Goal: Task Accomplishment & Management: Complete application form

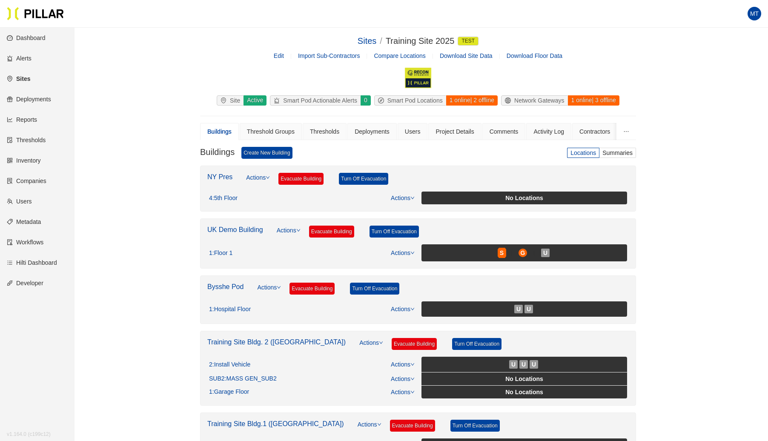
click at [29, 77] on link "Sites" at bounding box center [18, 78] width 23 height 7
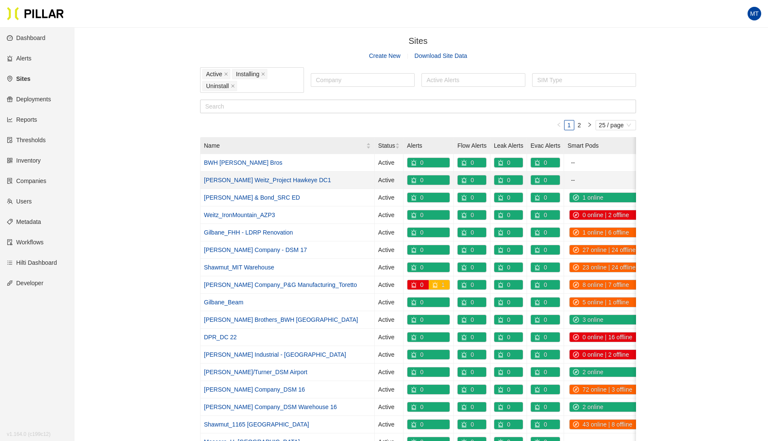
click at [261, 178] on link "[PERSON_NAME] Weitz_Project Hawkeye DC1" at bounding box center [267, 180] width 127 height 7
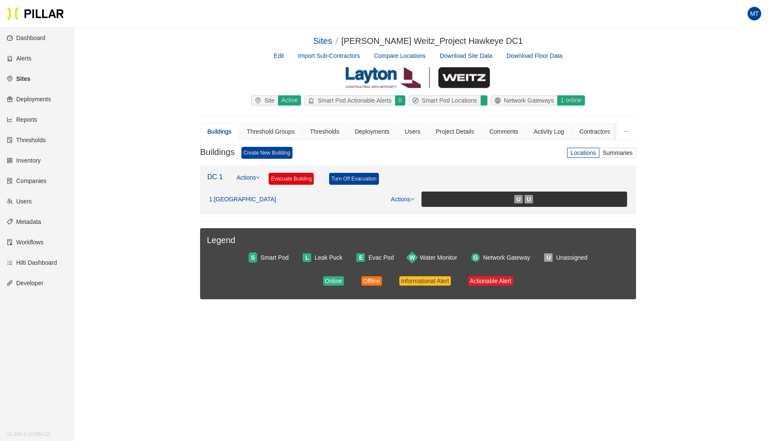
click at [284, 56] on link "Edit" at bounding box center [279, 55] width 10 height 7
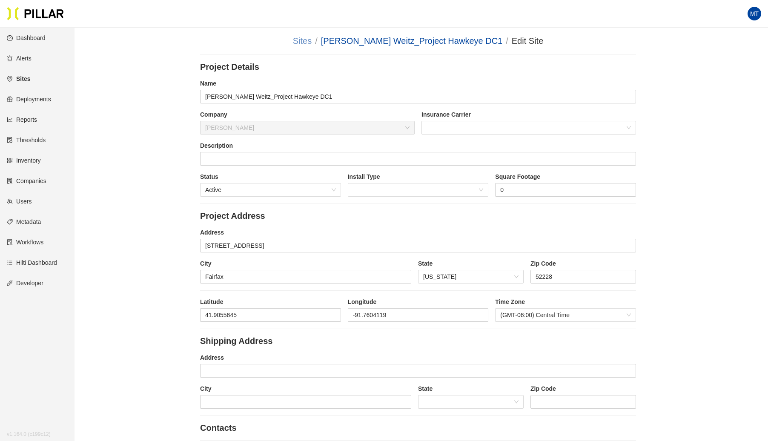
click at [312, 40] on link "Sites" at bounding box center [302, 40] width 19 height 9
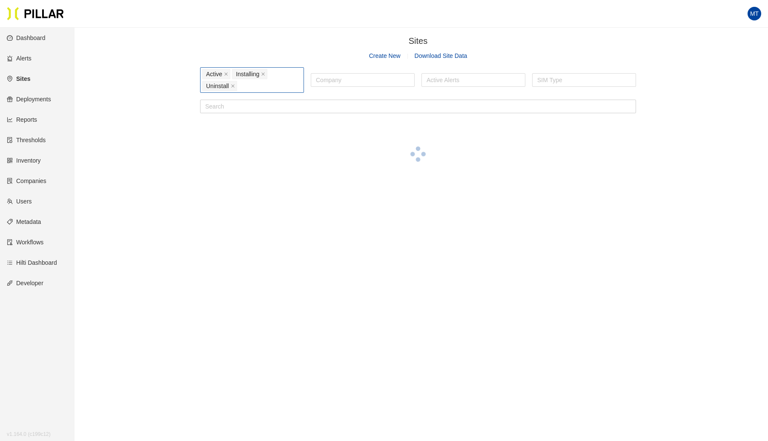
click at [255, 86] on div "Active Installing Uninstall" at bounding box center [252, 80] width 100 height 24
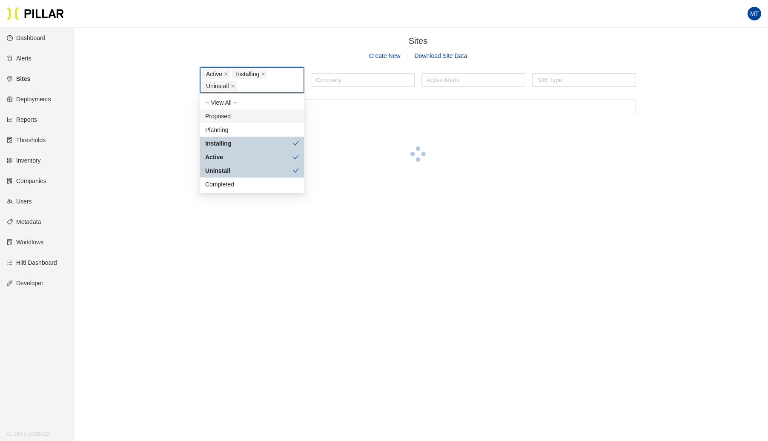
click at [235, 113] on div "Proposed" at bounding box center [252, 116] width 94 height 9
click at [241, 125] on div "Planning" at bounding box center [252, 129] width 94 height 9
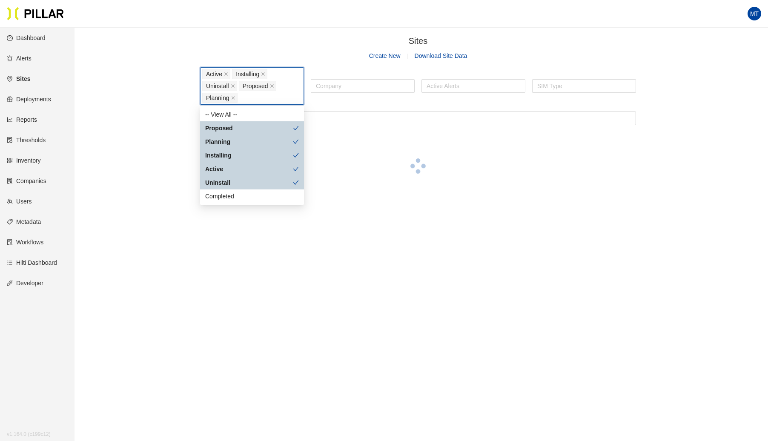
click at [158, 58] on div "Sites / Create New Download Site Data Active Installing Uninstall Proposed Plan…" at bounding box center [418, 118] width 646 height 168
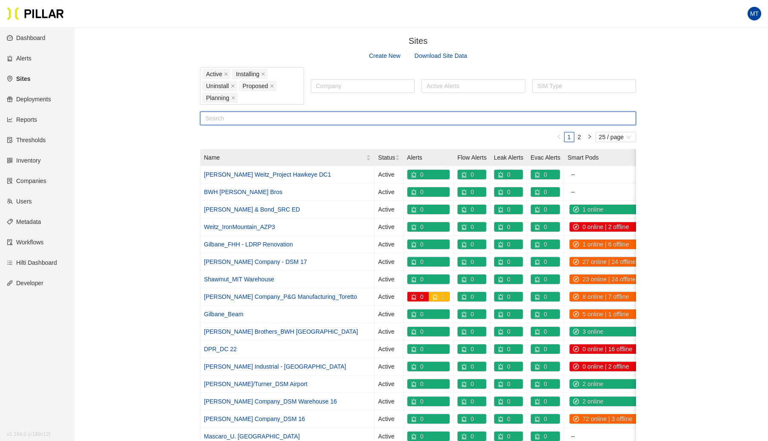
click at [230, 119] on input "text" at bounding box center [418, 119] width 436 height 14
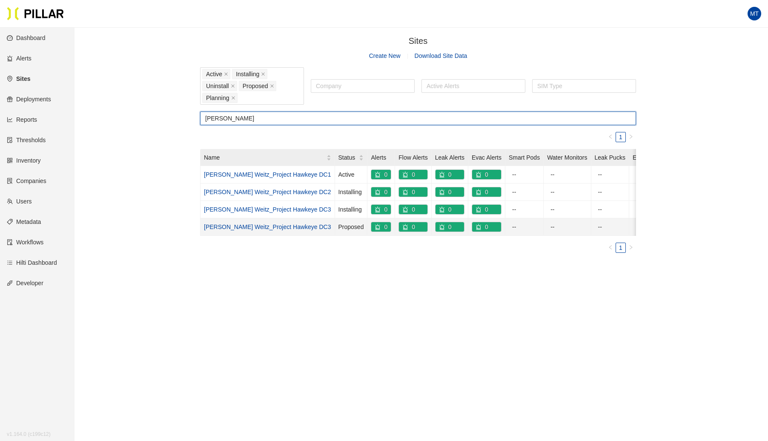
type input "layton"
click at [276, 225] on link "[PERSON_NAME] Weitz_Project Hawkeye DC3" at bounding box center [267, 227] width 127 height 7
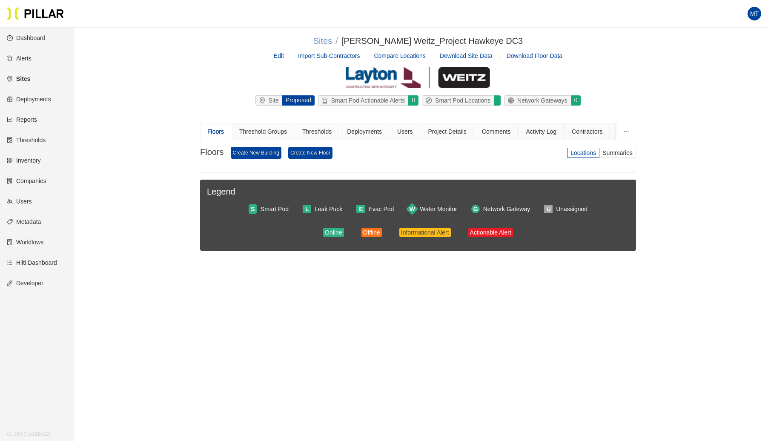
click at [332, 42] on link "Sites" at bounding box center [322, 40] width 19 height 9
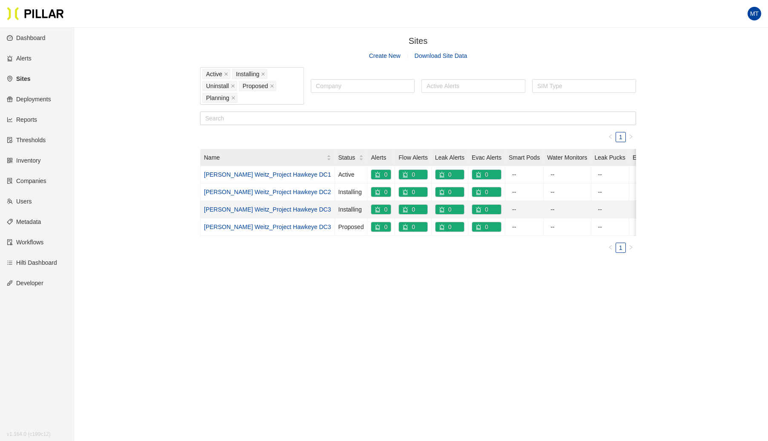
click at [267, 206] on link "[PERSON_NAME] Weitz_Project Hawkeye DC3" at bounding box center [267, 209] width 127 height 7
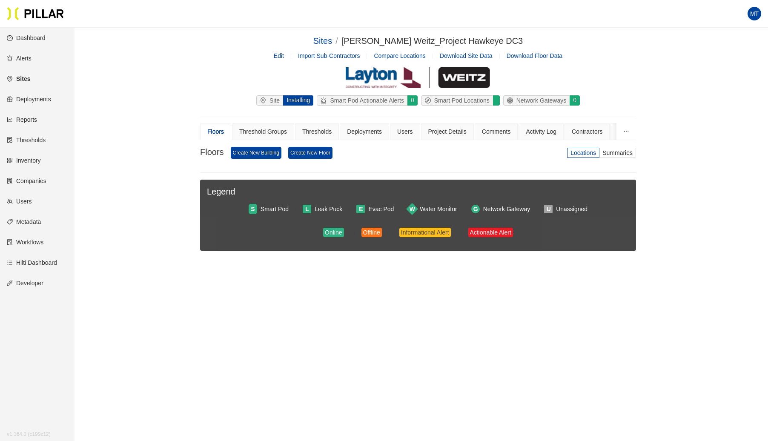
click at [281, 59] on span "Edit" at bounding box center [286, 55] width 24 height 9
click at [278, 54] on link "Edit" at bounding box center [279, 55] width 10 height 7
click at [332, 38] on link "Sites" at bounding box center [322, 40] width 19 height 9
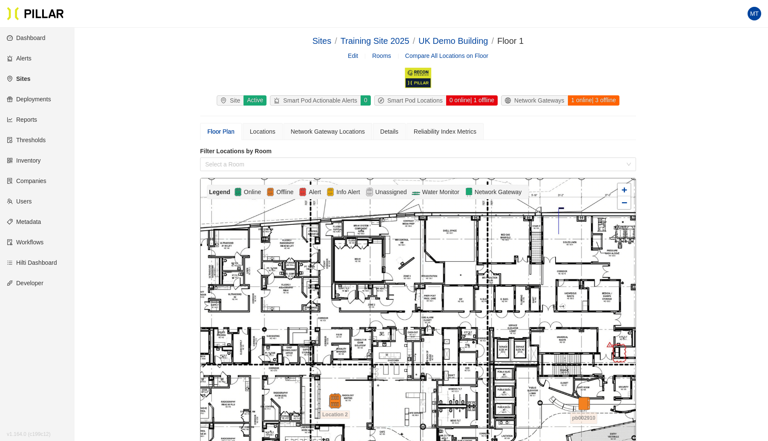
click at [25, 79] on link "Sites" at bounding box center [18, 78] width 23 height 7
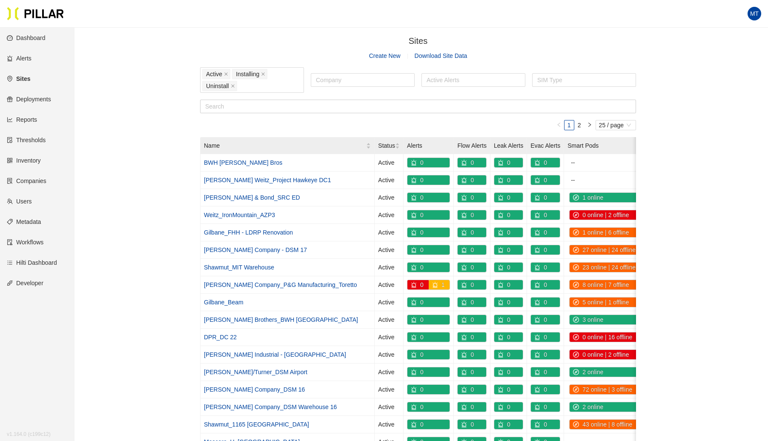
click at [386, 59] on link "Create New" at bounding box center [385, 55] width 32 height 7
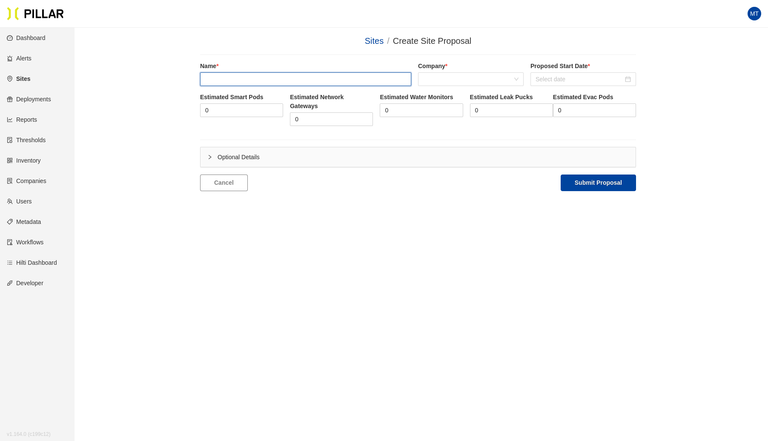
click at [276, 78] on input "text" at bounding box center [305, 79] width 211 height 14
type input "H"
click at [471, 77] on span at bounding box center [470, 79] width 95 height 13
type input "[PERSON_NAME] Weitz_Project Hawkeye DC2"
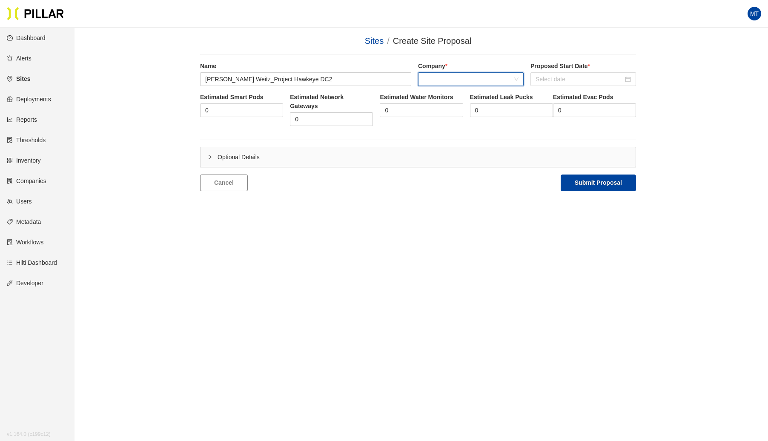
click at [469, 77] on span at bounding box center [470, 79] width 95 height 13
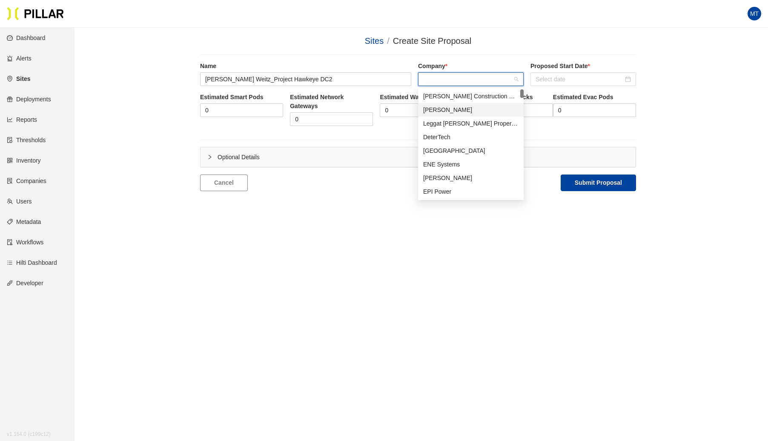
click at [457, 109] on div "[PERSON_NAME]" at bounding box center [470, 109] width 95 height 9
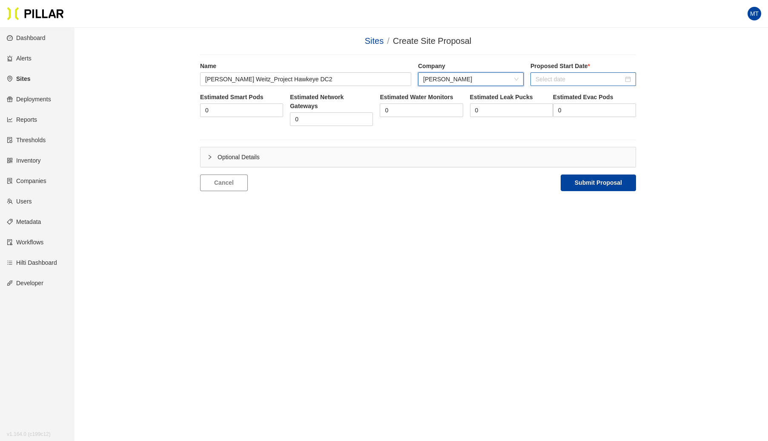
click at [577, 81] on input at bounding box center [580, 79] width 88 height 9
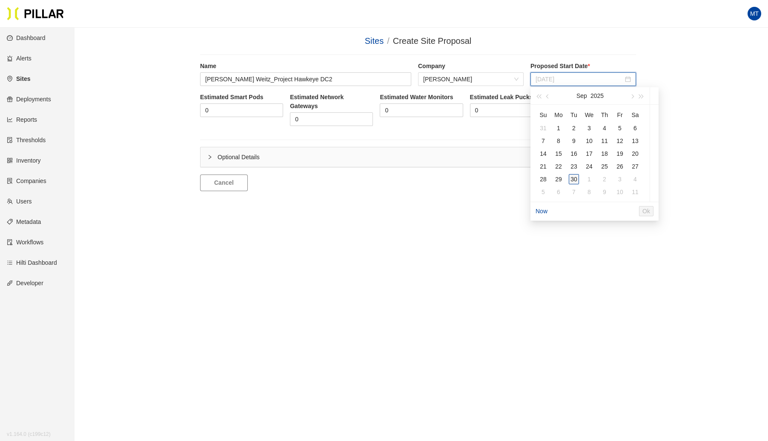
click at [577, 180] on div "30" at bounding box center [574, 179] width 10 height 10
type input "[DATE]"
click at [248, 115] on input "0" at bounding box center [242, 110] width 82 height 13
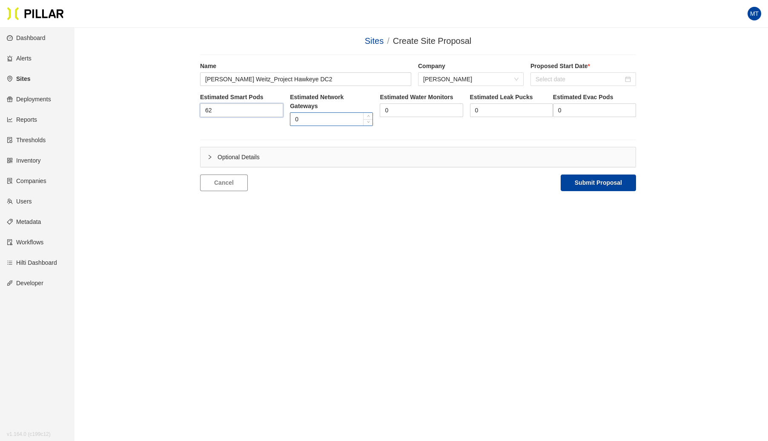
type input "62"
click at [314, 114] on input "0" at bounding box center [331, 119] width 82 height 13
type input "12"
click at [589, 181] on button "Submit Proposal" at bounding box center [598, 183] width 75 height 17
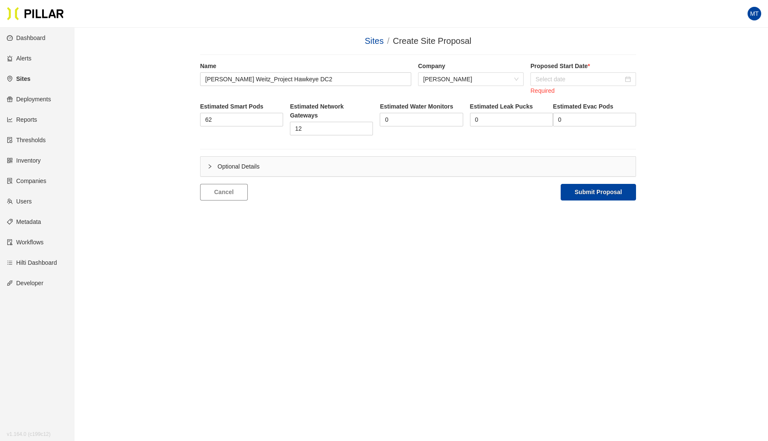
click at [566, 66] on label "Proposed Start Date *" at bounding box center [584, 66] width 106 height 9
click at [563, 78] on input at bounding box center [580, 79] width 88 height 9
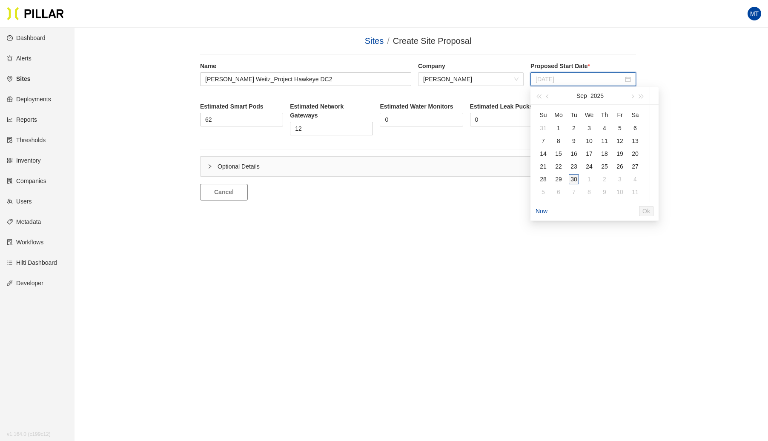
click at [571, 178] on div "30" at bounding box center [574, 179] width 10 height 10
click at [667, 208] on span "Ok" at bounding box center [664, 211] width 8 height 9
type input "[DATE]"
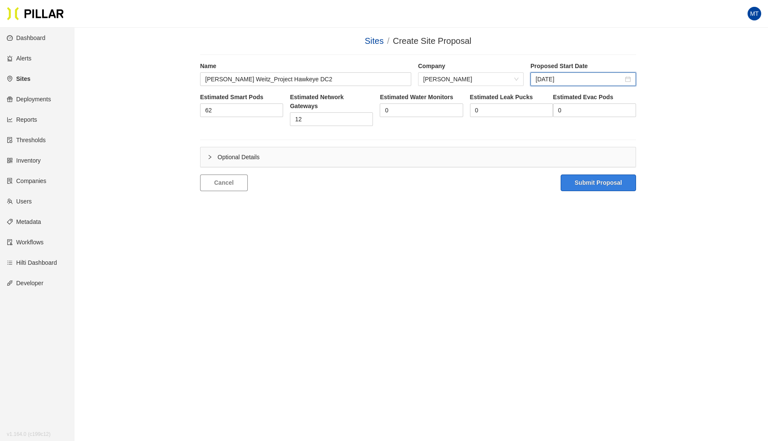
click at [597, 185] on button "Submit Proposal" at bounding box center [598, 183] width 75 height 17
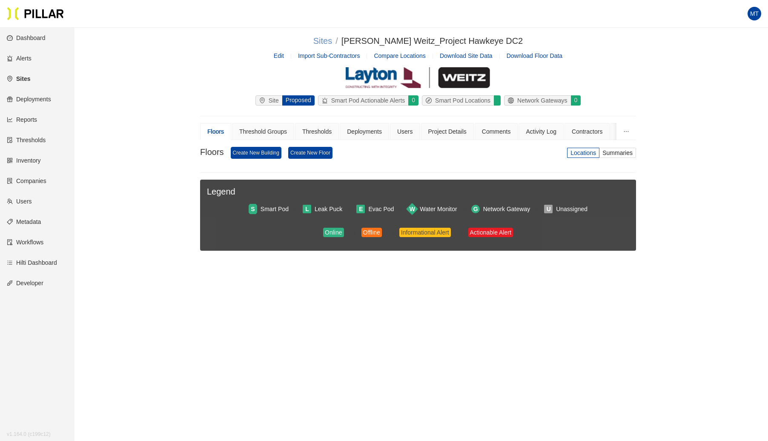
click at [332, 41] on link "Sites" at bounding box center [322, 40] width 19 height 9
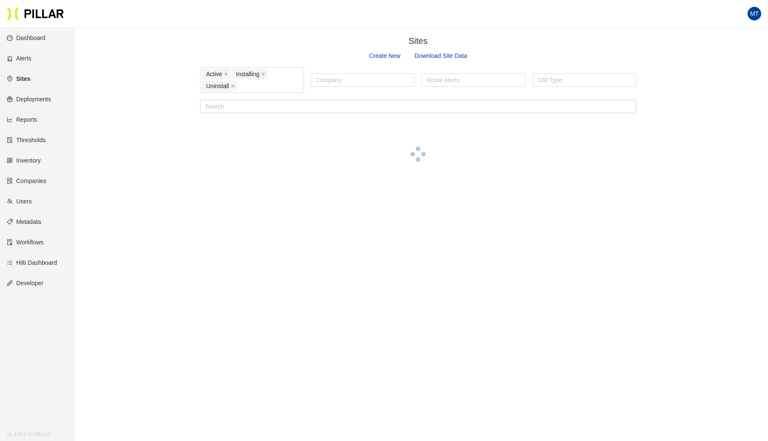
click at [379, 55] on link "Create New" at bounding box center [385, 55] width 32 height 7
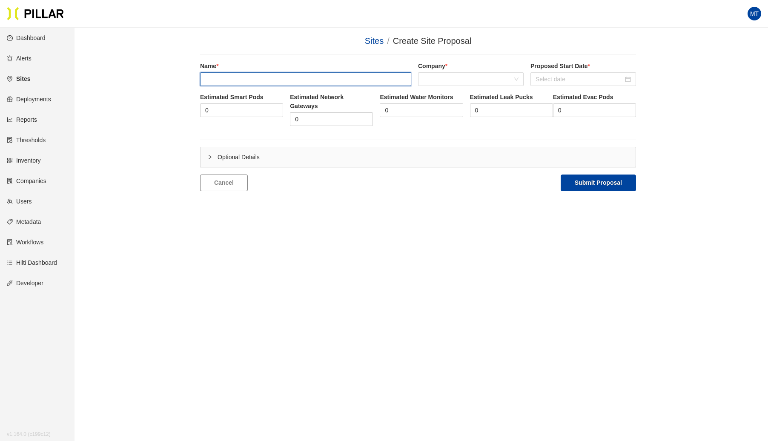
click at [307, 80] on input "text" at bounding box center [305, 79] width 211 height 14
click at [441, 83] on span at bounding box center [470, 79] width 95 height 13
type input "[PERSON_NAME] Weitz_Project Hawkeye DC3"
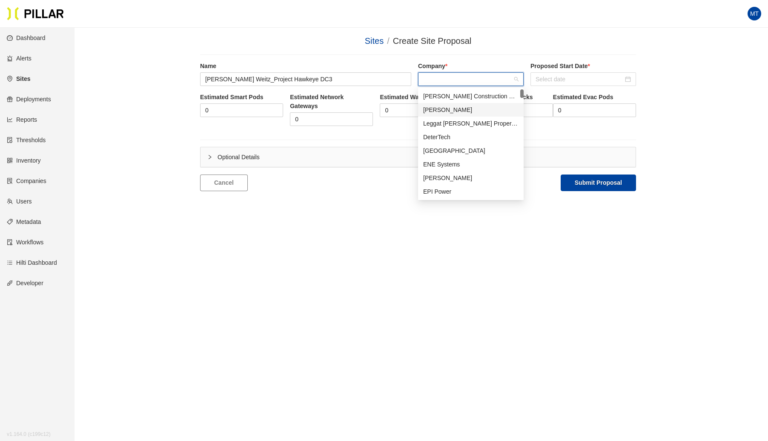
click at [448, 113] on div "[PERSON_NAME]" at bounding box center [470, 109] width 95 height 9
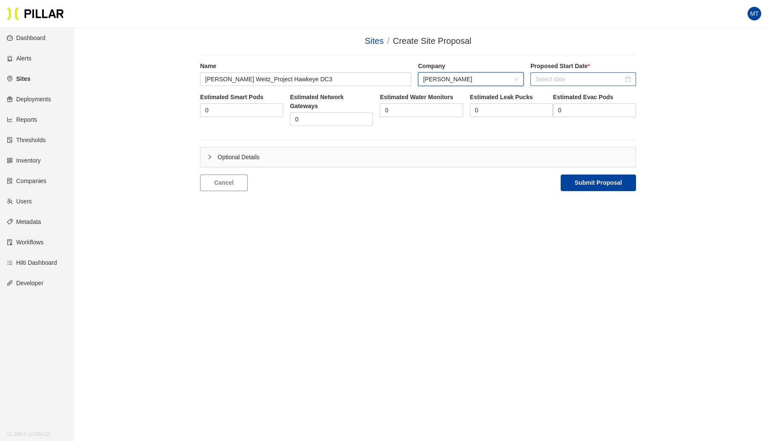
click at [563, 74] on div at bounding box center [584, 79] width 106 height 14
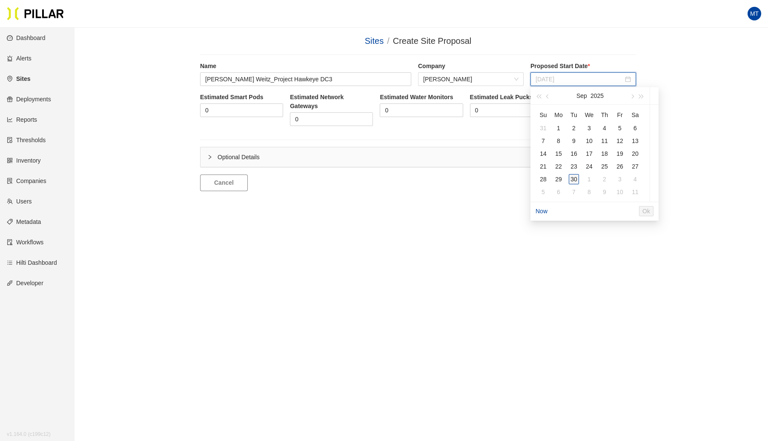
click at [571, 181] on div "30" at bounding box center [574, 179] width 10 height 10
click at [667, 210] on span "Ok" at bounding box center [664, 211] width 8 height 9
type input "[DATE]"
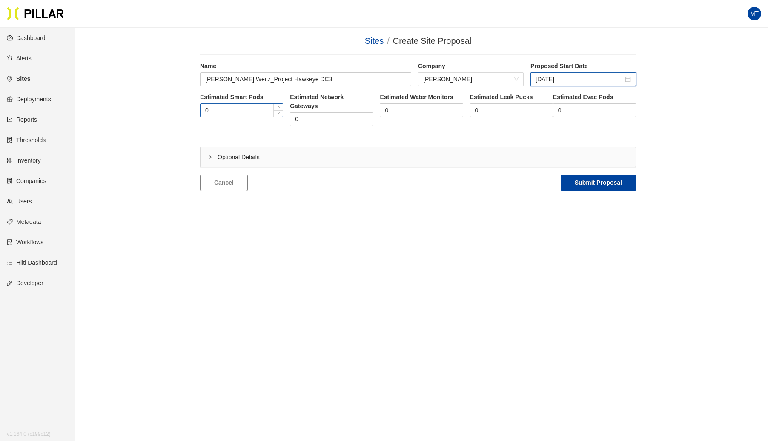
click at [250, 106] on input "0" at bounding box center [242, 110] width 82 height 13
type input "42"
click at [309, 117] on input "0" at bounding box center [331, 119] width 82 height 13
type input "6"
click at [582, 194] on main "Sites / Create Site Proposal / Name [PERSON_NAME] Hawkeye DC3 Company [PERSON_N…" at bounding box center [384, 248] width 768 height 441
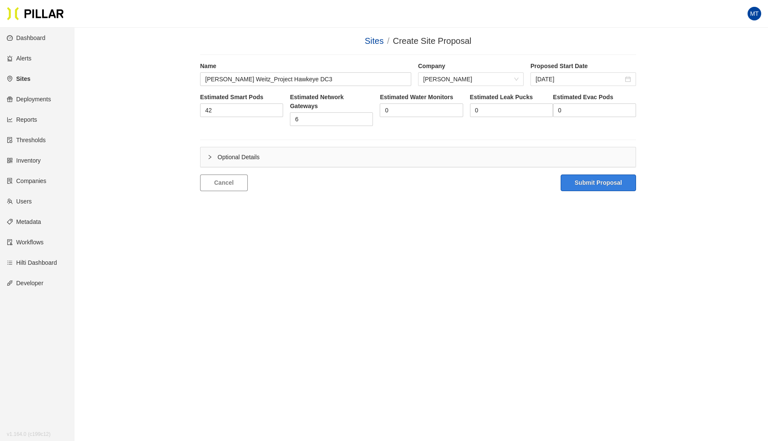
click at [586, 184] on button "Submit Proposal" at bounding box center [598, 183] width 75 height 17
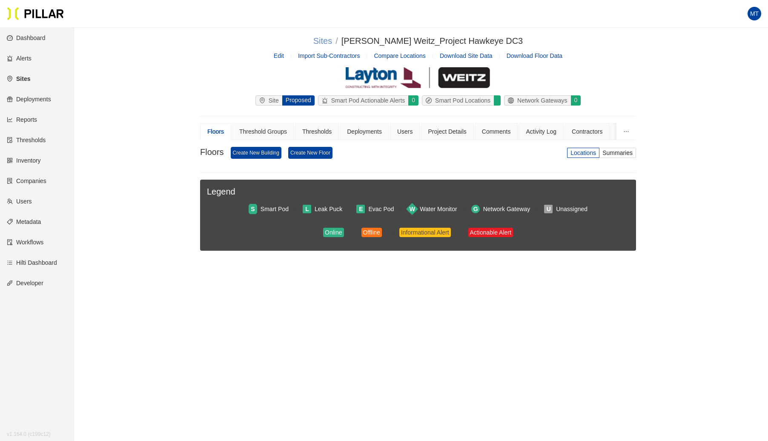
click at [332, 38] on link "Sites" at bounding box center [322, 40] width 19 height 9
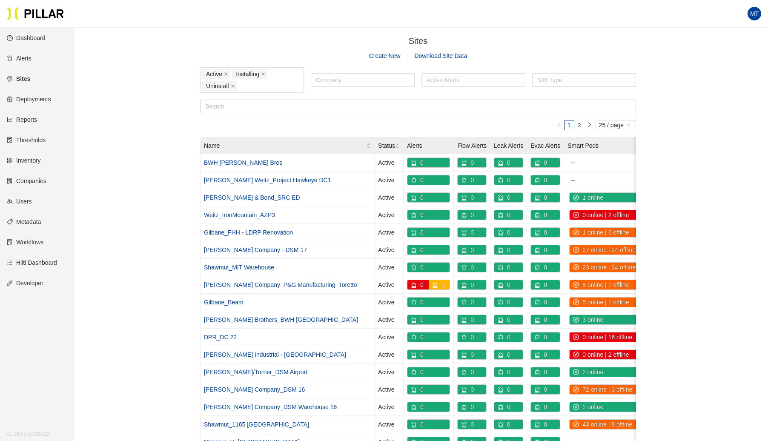
click at [382, 59] on link "Create New" at bounding box center [385, 55] width 32 height 7
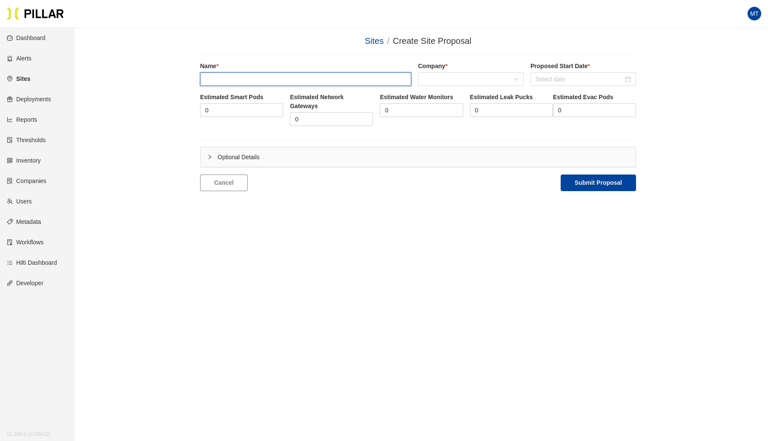
click at [306, 77] on input "text" at bounding box center [305, 79] width 211 height 14
type input "Shawmut_Amherst_Campus Center"
click at [465, 71] on label "Company *" at bounding box center [471, 66] width 106 height 9
click at [461, 79] on span at bounding box center [470, 79] width 95 height 13
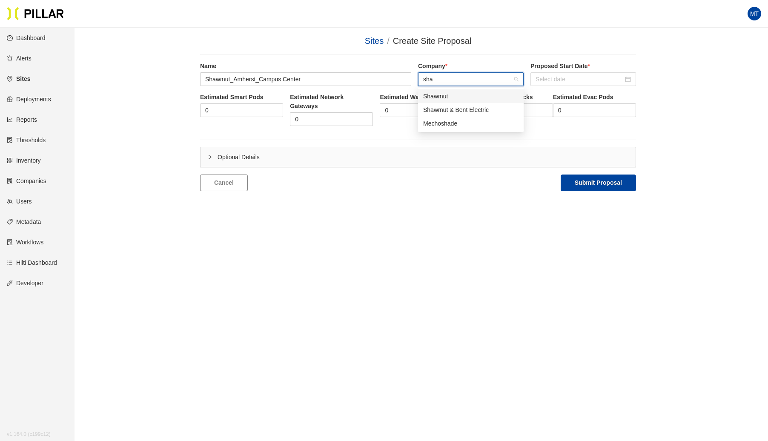
type input "[PERSON_NAME]"
click at [445, 97] on div "Shawmut" at bounding box center [470, 96] width 95 height 9
click at [552, 75] on input at bounding box center [580, 79] width 88 height 9
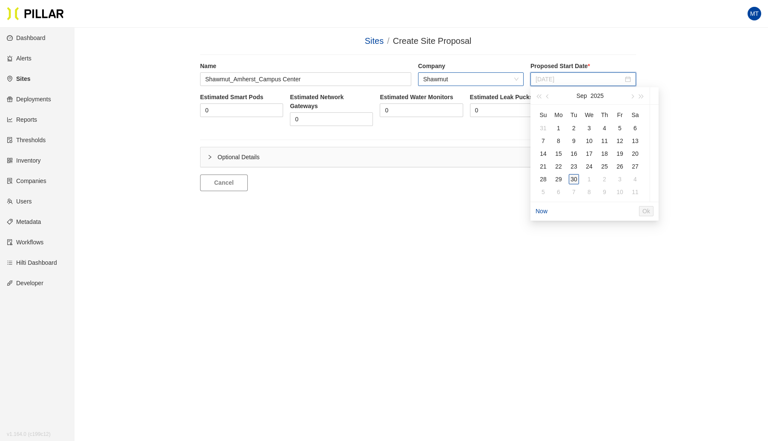
click at [577, 178] on div "30" at bounding box center [574, 179] width 10 height 10
click at [667, 210] on span "Ok" at bounding box center [664, 211] width 8 height 9
type input "[DATE]"
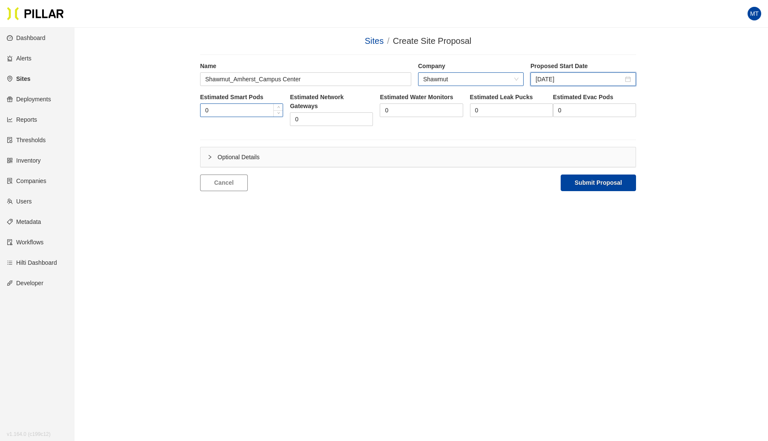
click at [241, 104] on input "0" at bounding box center [242, 110] width 82 height 13
type input "25"
click at [316, 117] on input "0" at bounding box center [331, 119] width 82 height 13
type input "3"
click at [611, 178] on button "Submit Proposal" at bounding box center [598, 183] width 75 height 17
